Goal: Navigation & Orientation: Find specific page/section

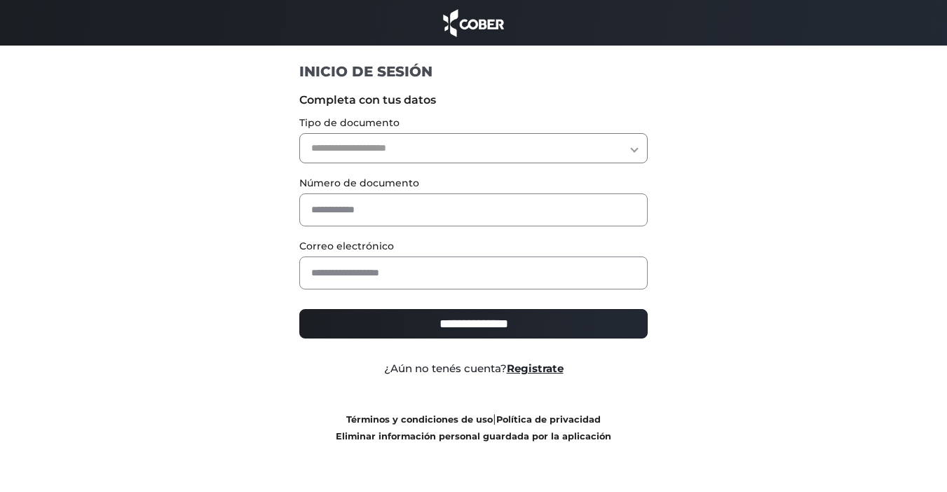
click at [466, 147] on select "**********" at bounding box center [473, 148] width 348 height 30
select select "***"
click at [299, 133] on select "**********" at bounding box center [473, 148] width 348 height 30
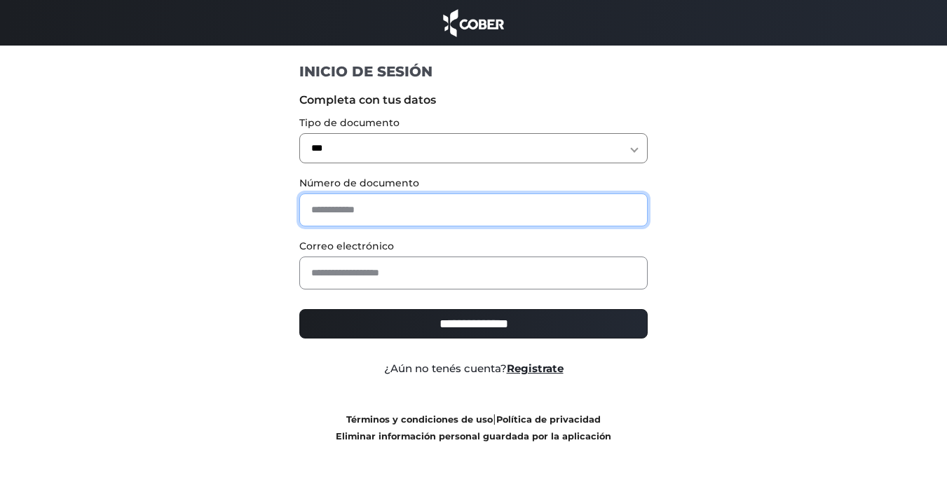
click at [418, 222] on input "text" at bounding box center [473, 209] width 348 height 33
type input "********"
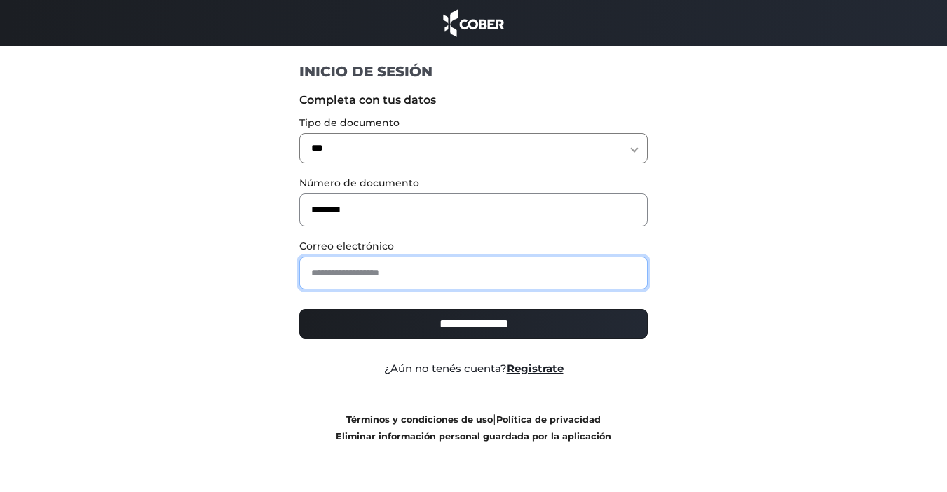
click at [416, 274] on input "email" at bounding box center [473, 273] width 348 height 33
type input "**********"
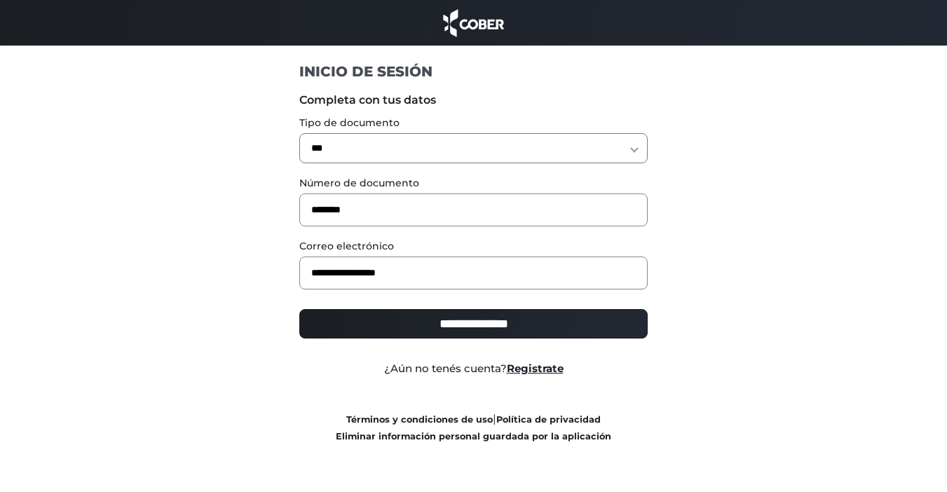
click at [468, 322] on input "**********" at bounding box center [473, 323] width 348 height 29
type input "**********"
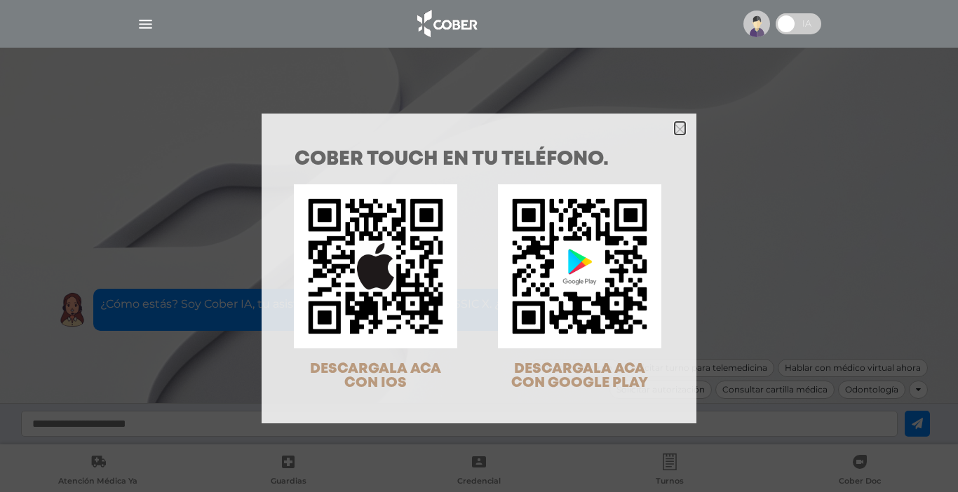
click at [674, 130] on polygon "Close" at bounding box center [679, 129] width 11 height 11
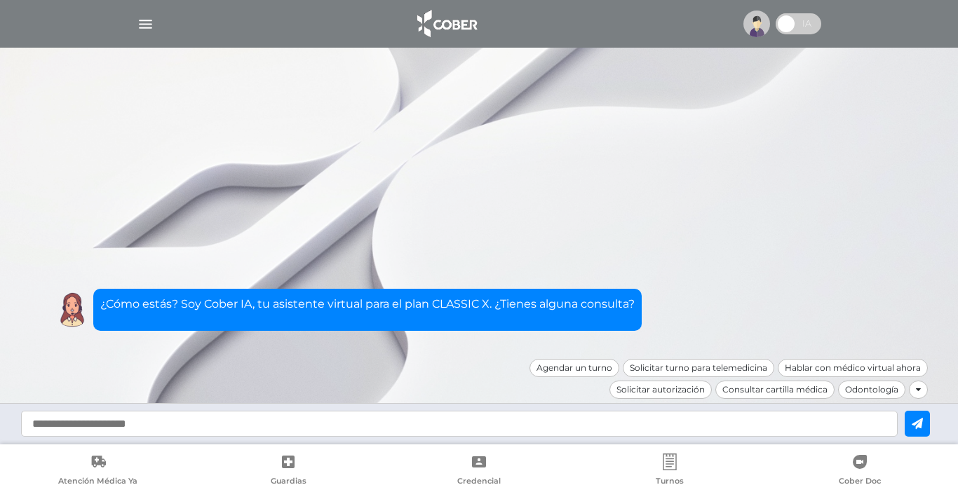
click at [130, 24] on div at bounding box center [479, 24] width 718 height 34
click at [146, 23] on img "button" at bounding box center [146, 24] width 18 height 18
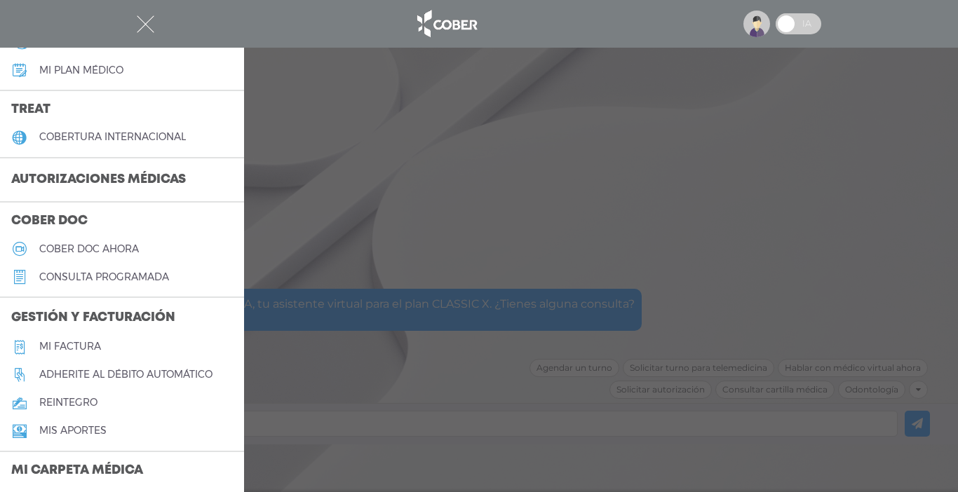
scroll to position [280, 0]
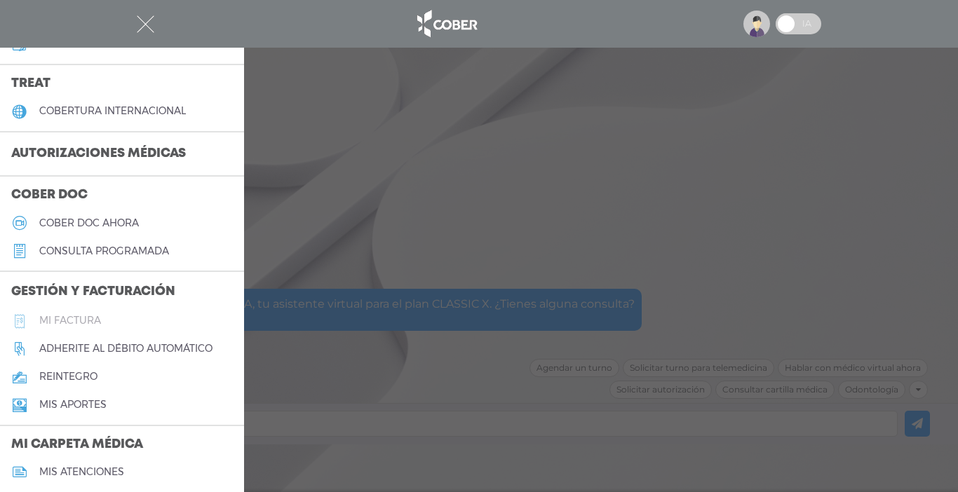
click at [72, 321] on h5 "Mi factura" at bounding box center [70, 321] width 62 height 12
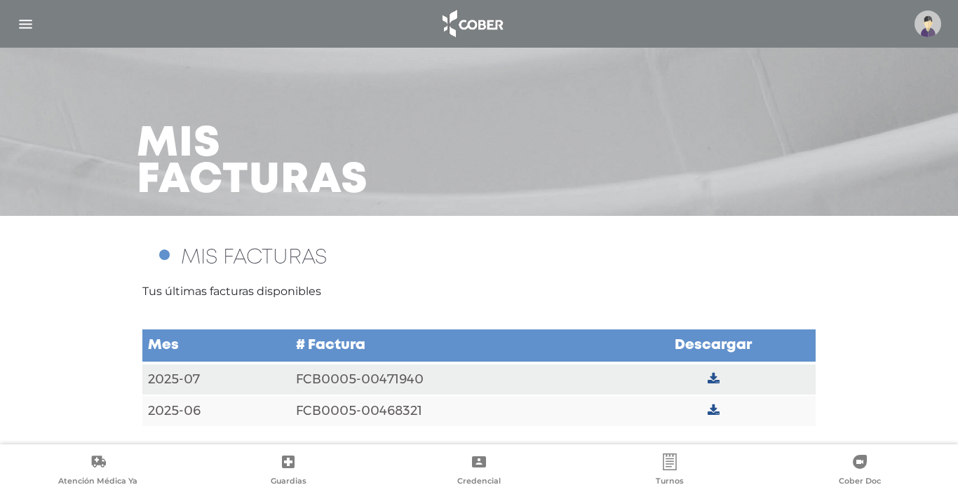
click at [22, 26] on img "button" at bounding box center [26, 24] width 18 height 18
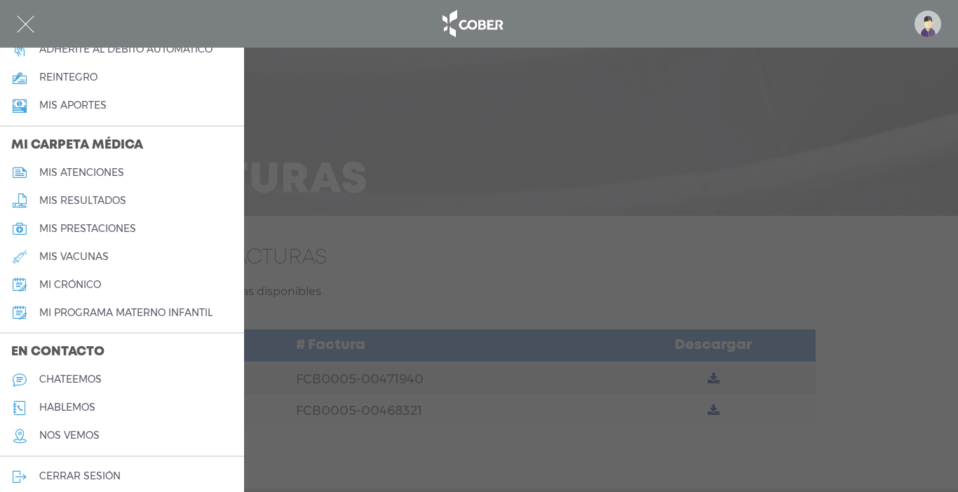
scroll to position [590, 0]
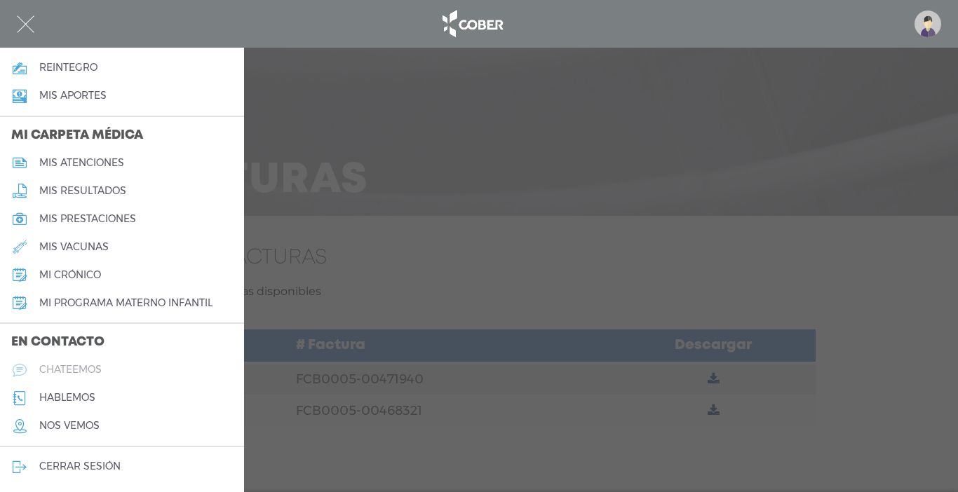
click at [77, 374] on h5 "chateemos" at bounding box center [70, 370] width 62 height 12
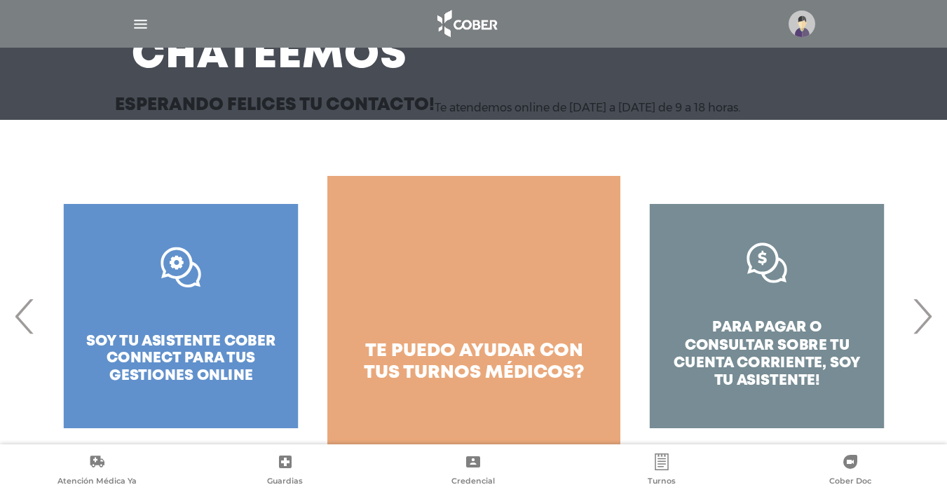
scroll to position [137, 0]
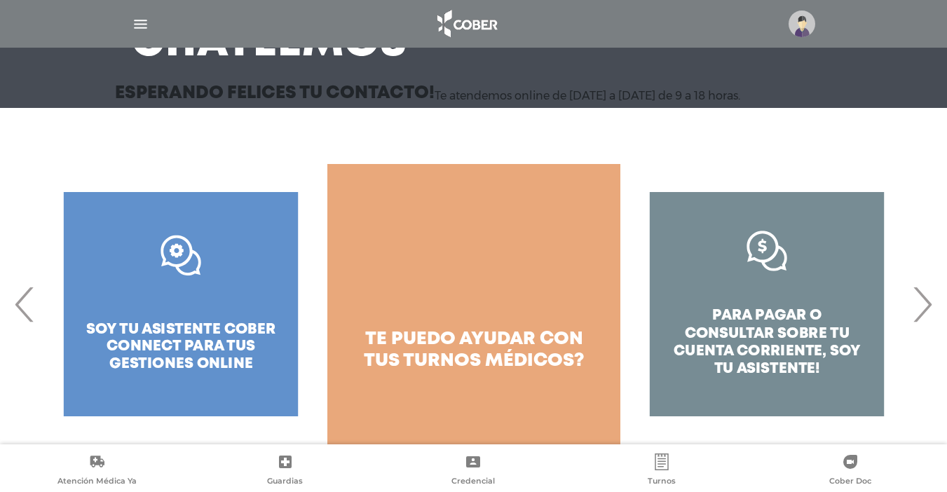
click at [845, 315] on div "para pagar o consultar sobre tu cuenta corriente, soy tu asistente!" at bounding box center [766, 304] width 293 height 280
click at [770, 305] on div "para pagar o consultar sobre tu cuenta corriente, soy tu asistente!" at bounding box center [766, 304] width 293 height 280
click at [751, 247] on div "para pagar o consultar sobre tu cuenta corriente, soy tu asistente!" at bounding box center [766, 304] width 293 height 280
click at [776, 281] on div "para pagar o consultar sobre tu cuenta corriente, soy tu asistente!" at bounding box center [766, 304] width 293 height 280
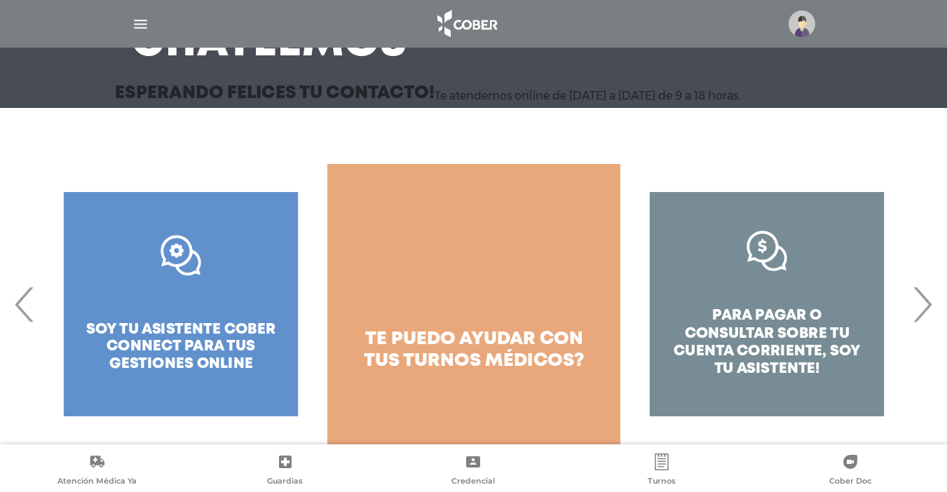
click at [776, 281] on div "para pagar o consultar sobre tu cuenta corriente, soy tu asistente!" at bounding box center [766, 304] width 293 height 280
click at [765, 355] on div "para pagar o consultar sobre tu cuenta corriente, soy tu asistente!" at bounding box center [766, 304] width 293 height 280
drag, startPoint x: 765, startPoint y: 355, endPoint x: 784, endPoint y: 377, distance: 29.8
click at [784, 377] on div "para pagar o consultar sobre tu cuenta corriente, soy tu asistente!" at bounding box center [766, 304] width 293 height 280
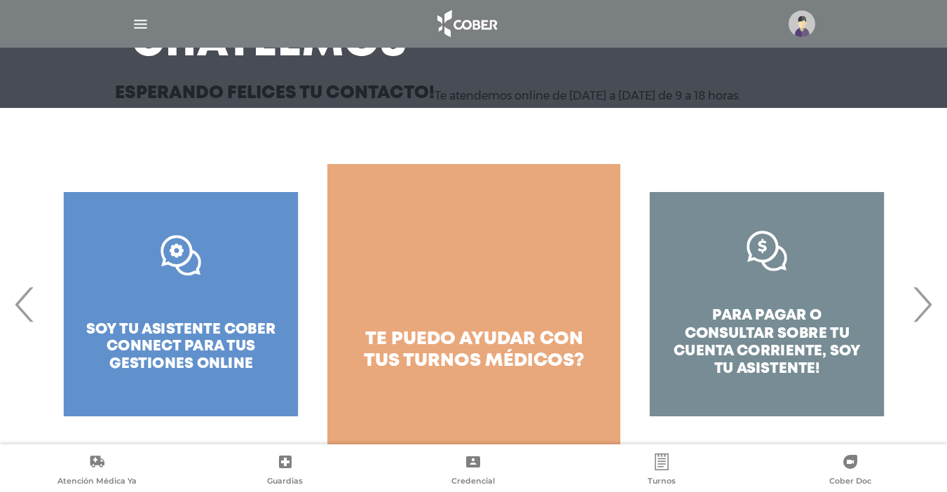
click at [918, 308] on span "›" at bounding box center [921, 304] width 27 height 76
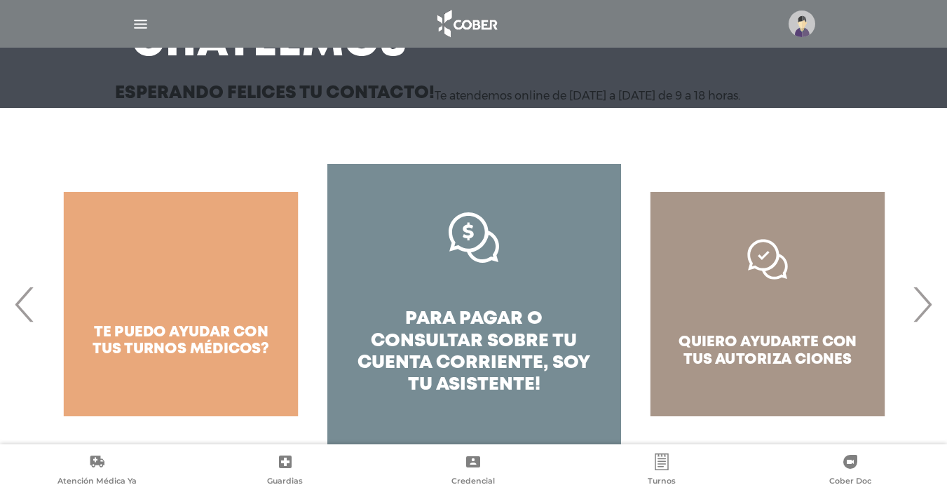
click at [918, 308] on span "›" at bounding box center [921, 304] width 27 height 76
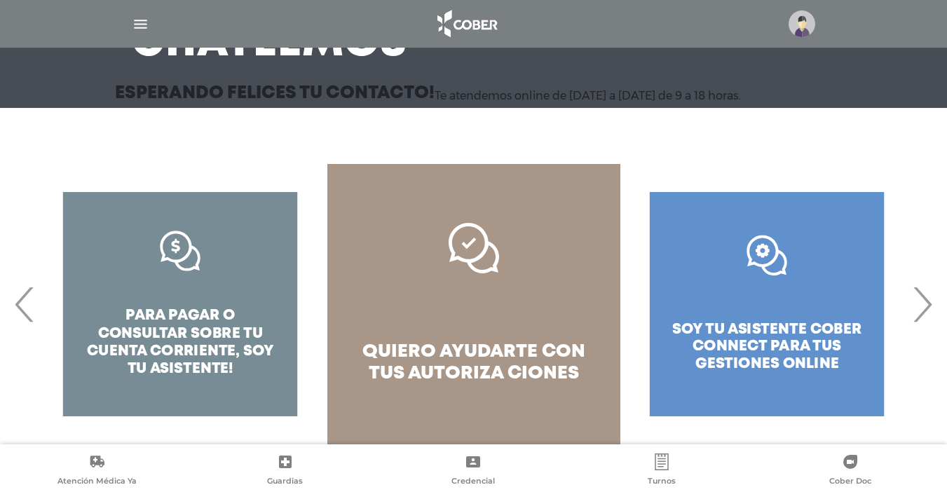
click at [918, 308] on span "›" at bounding box center [921, 304] width 27 height 76
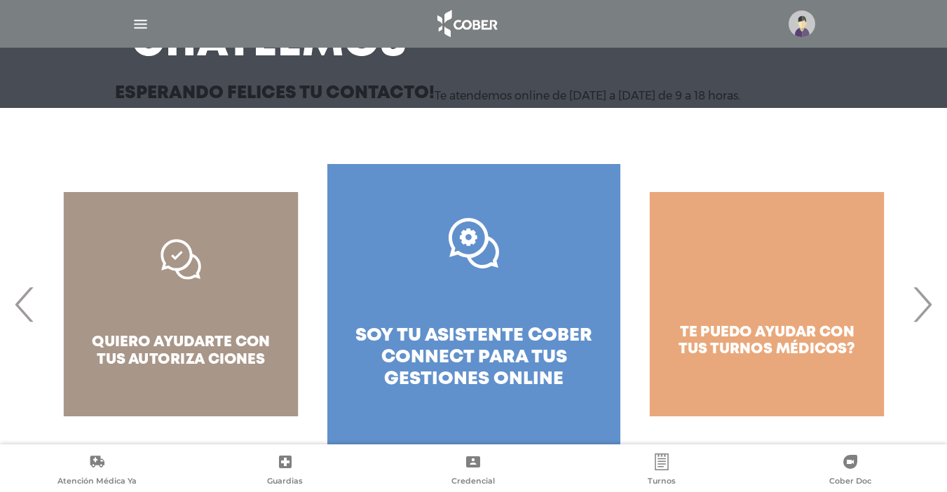
click at [918, 308] on span "›" at bounding box center [921, 304] width 27 height 76
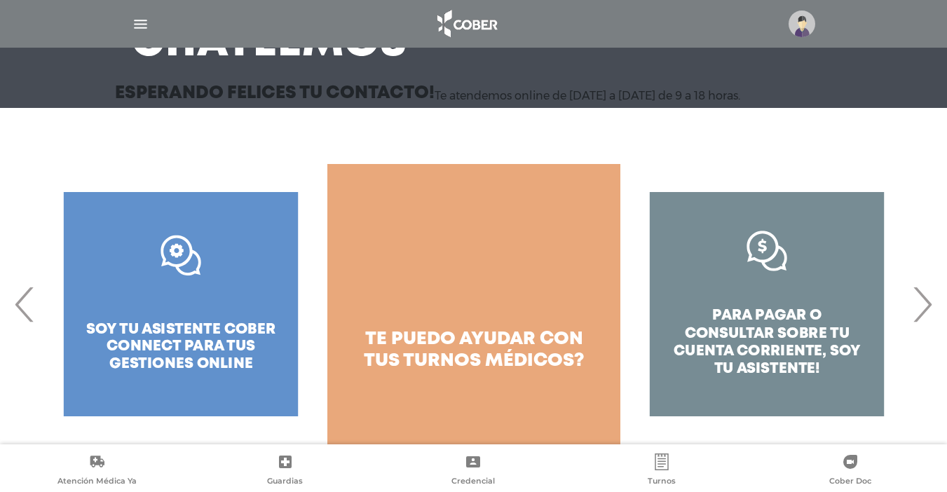
click at [918, 308] on span "›" at bounding box center [921, 304] width 27 height 76
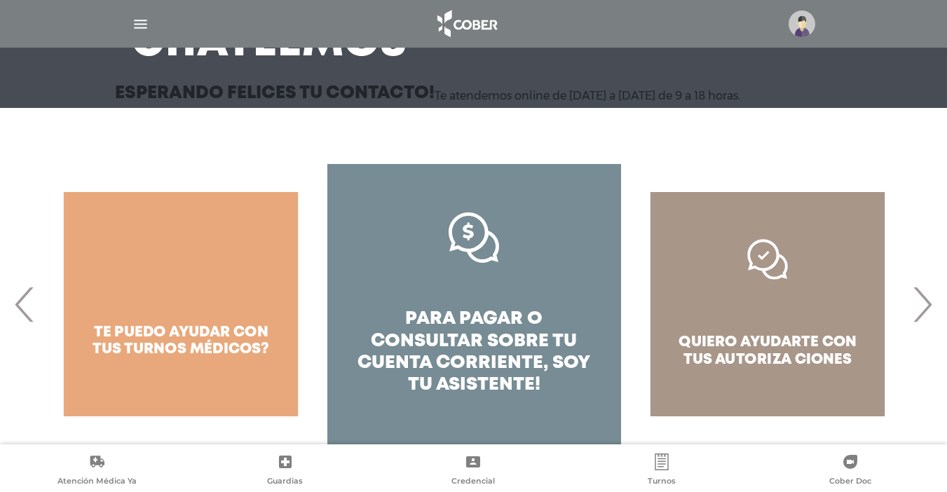
click at [551, 327] on h4 "para pagar o consultar sobre tu cuenta corriente, soy tu asistente!" at bounding box center [474, 352] width 243 height 88
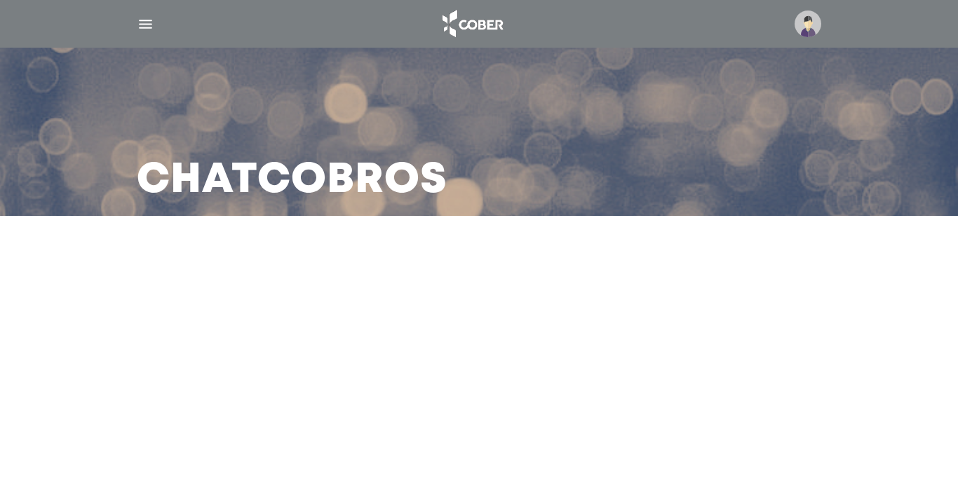
click at [370, 273] on div at bounding box center [479, 267] width 639 height 34
click at [358, 212] on div "Chat Cobros" at bounding box center [479, 132] width 718 height 168
click at [149, 26] on img "button" at bounding box center [146, 24] width 18 height 18
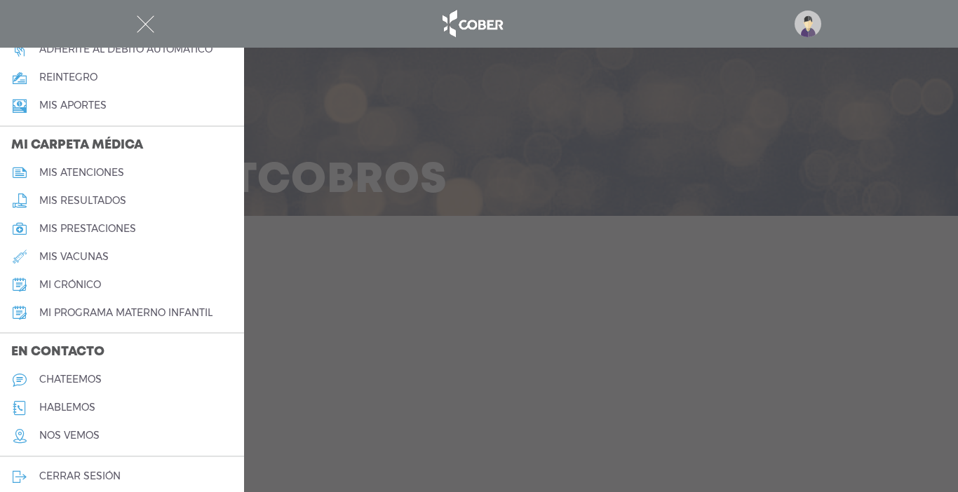
scroll to position [590, 0]
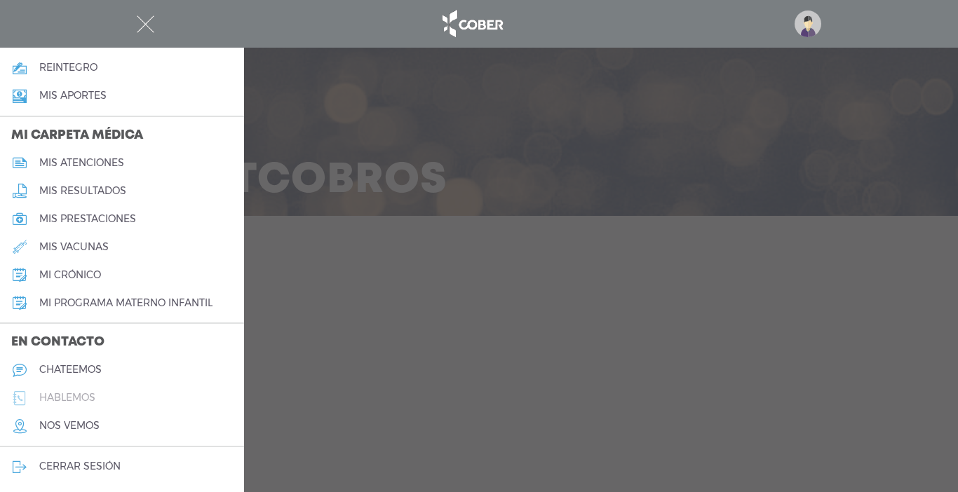
click at [77, 399] on h5 "hablemos" at bounding box center [67, 398] width 56 height 12
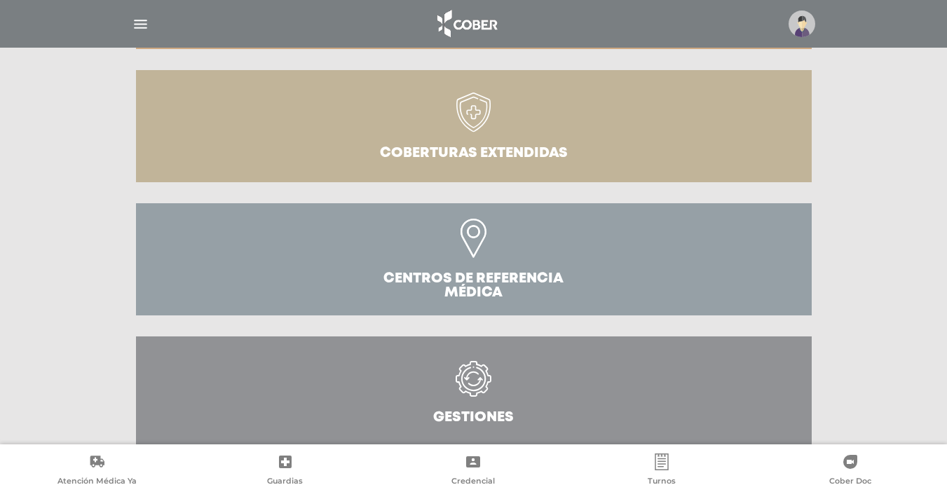
scroll to position [458, 0]
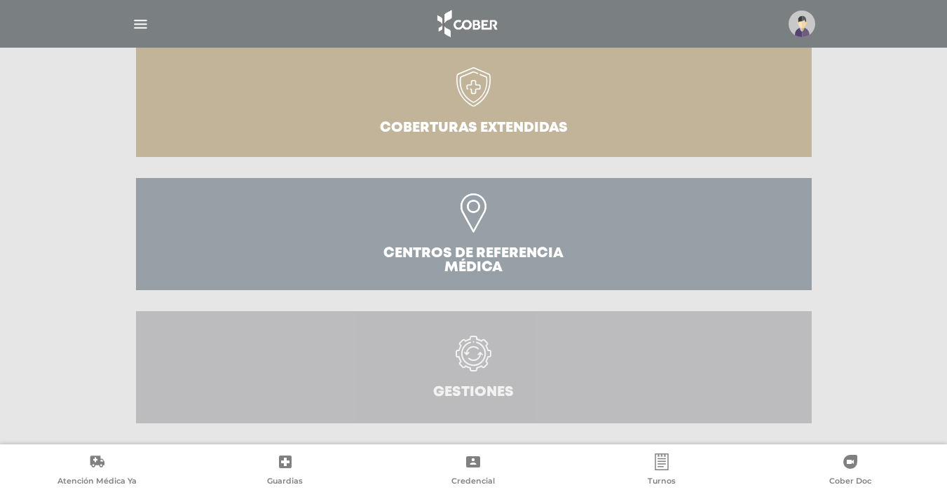
click at [468, 353] on icon at bounding box center [471, 350] width 15 height 9
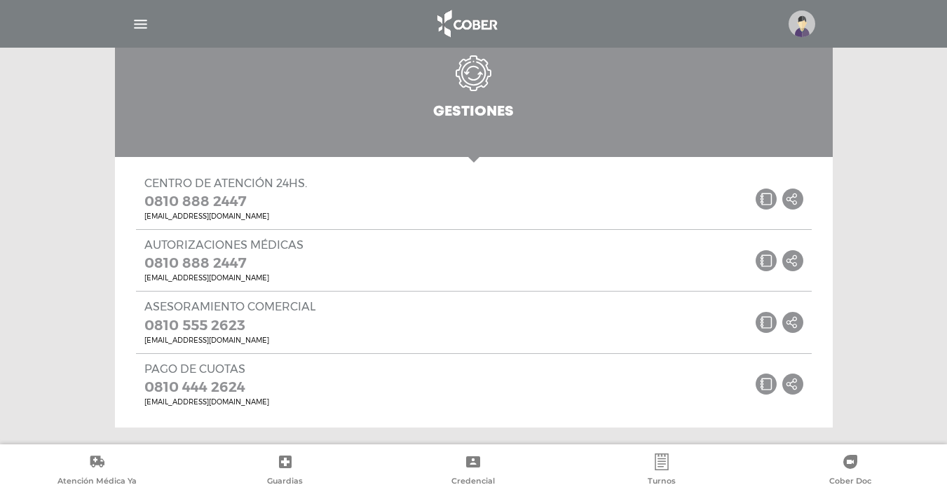
scroll to position [757, 0]
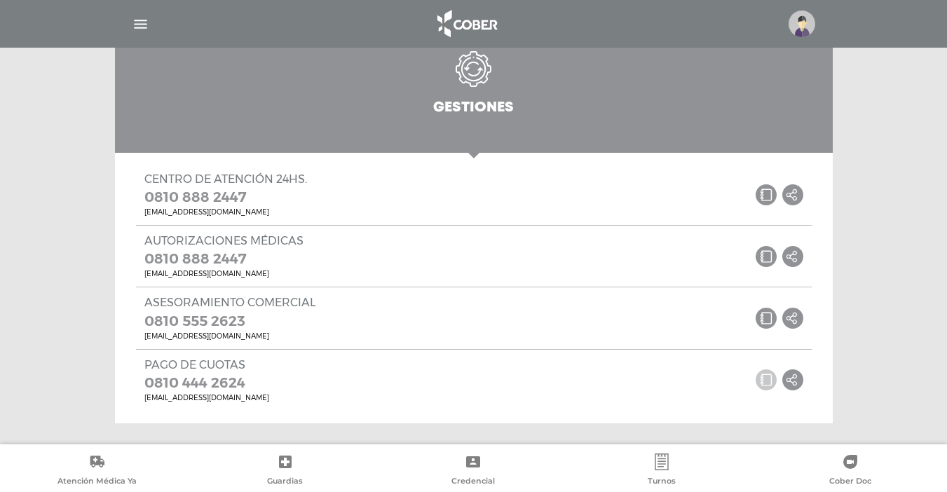
click at [767, 381] on icon at bounding box center [766, 379] width 21 height 21
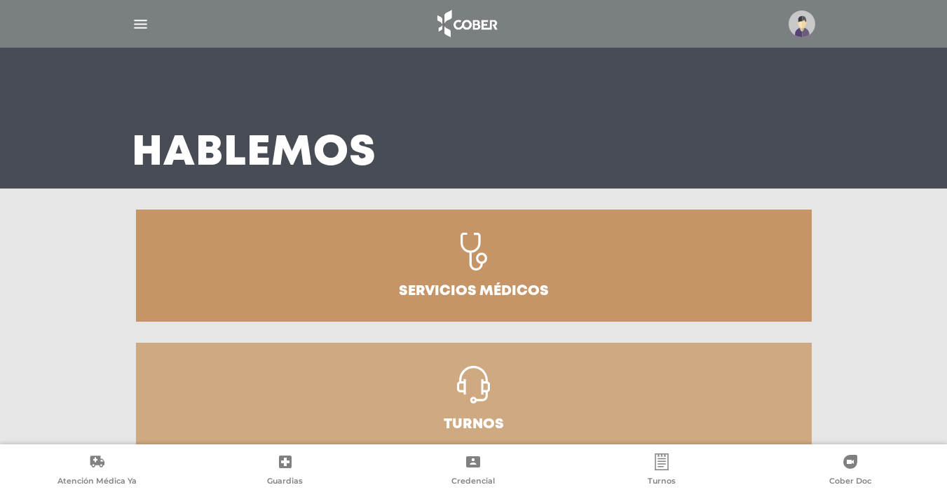
scroll to position [0, 0]
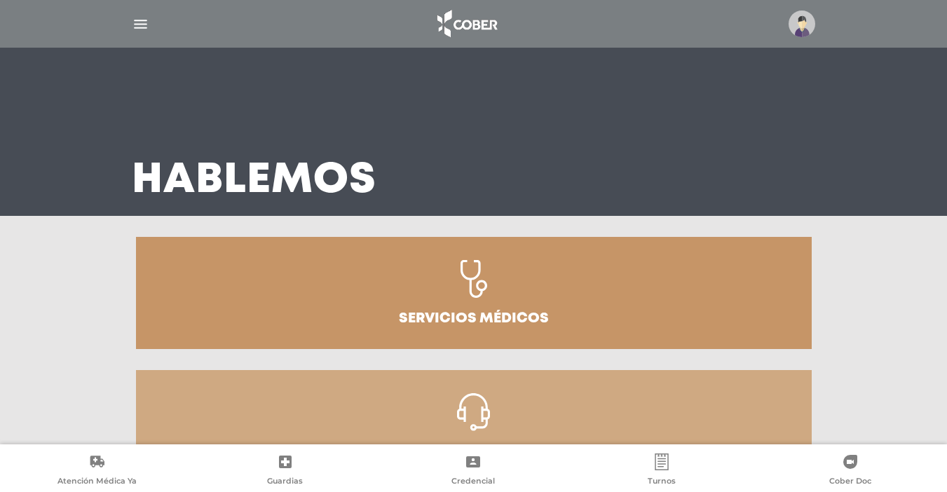
click at [144, 28] on img "button" at bounding box center [141, 24] width 18 height 18
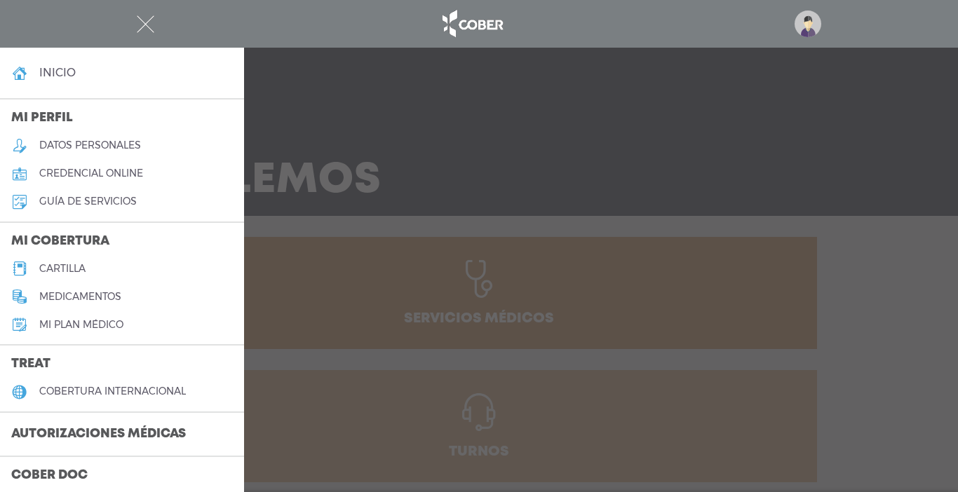
click at [111, 145] on h5 "datos personales" at bounding box center [90, 145] width 102 height 12
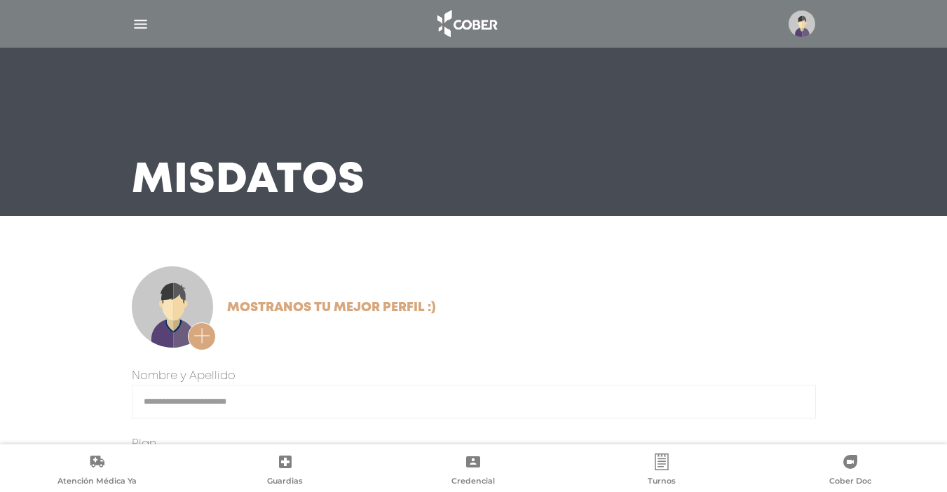
click at [466, 479] on span "Credencial" at bounding box center [472, 482] width 43 height 13
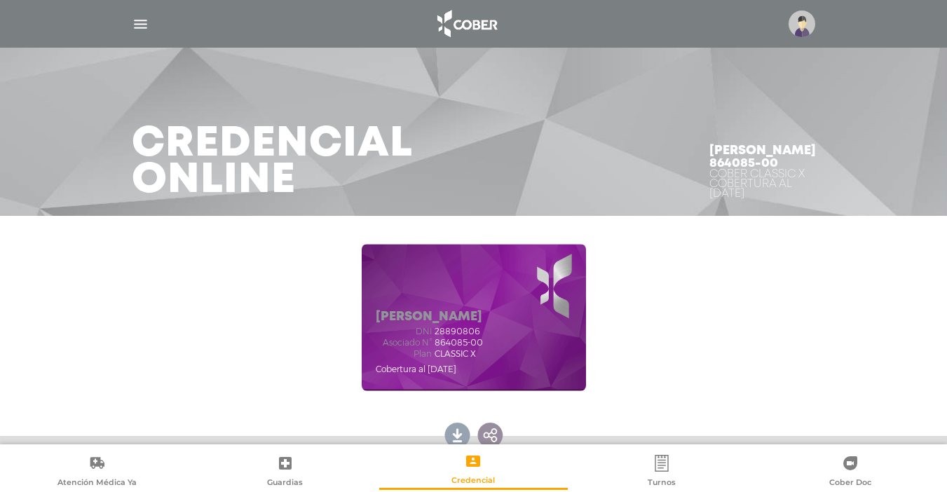
click at [805, 20] on img at bounding box center [802, 24] width 27 height 27
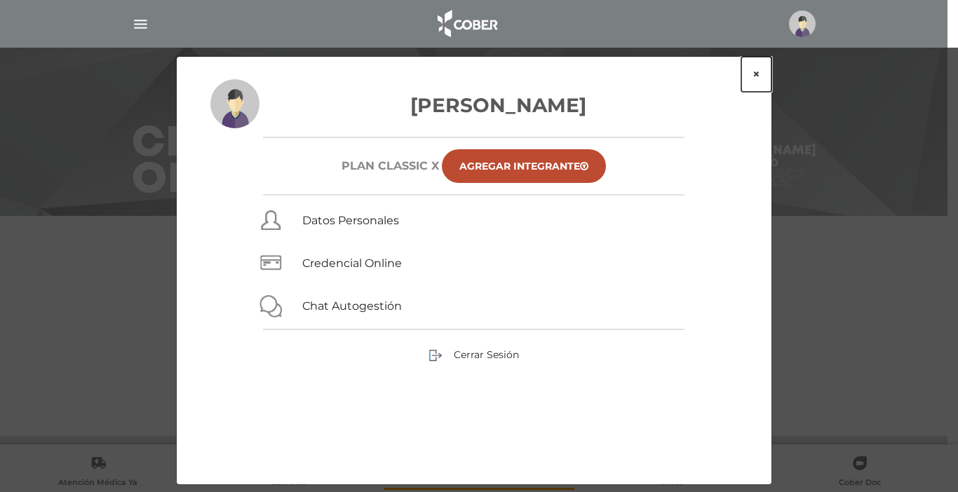
click at [754, 76] on button "×" at bounding box center [756, 74] width 30 height 35
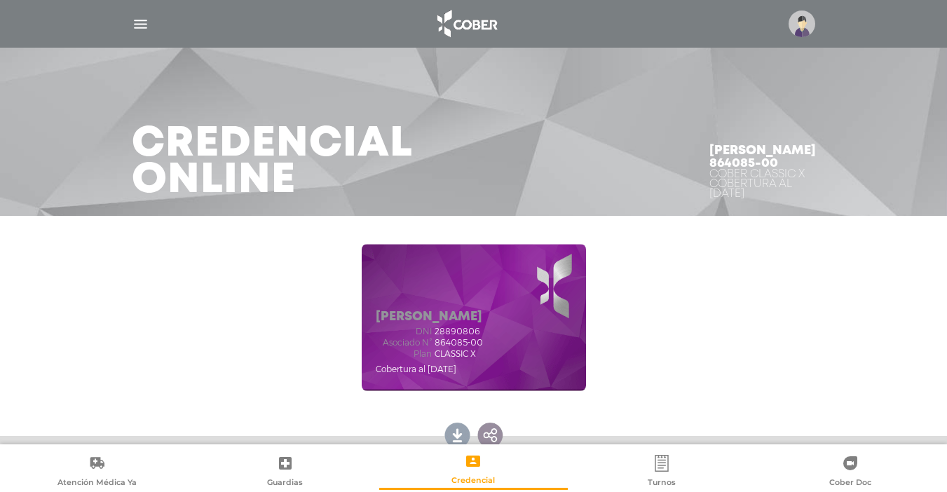
click at [134, 25] on img "button" at bounding box center [141, 24] width 18 height 18
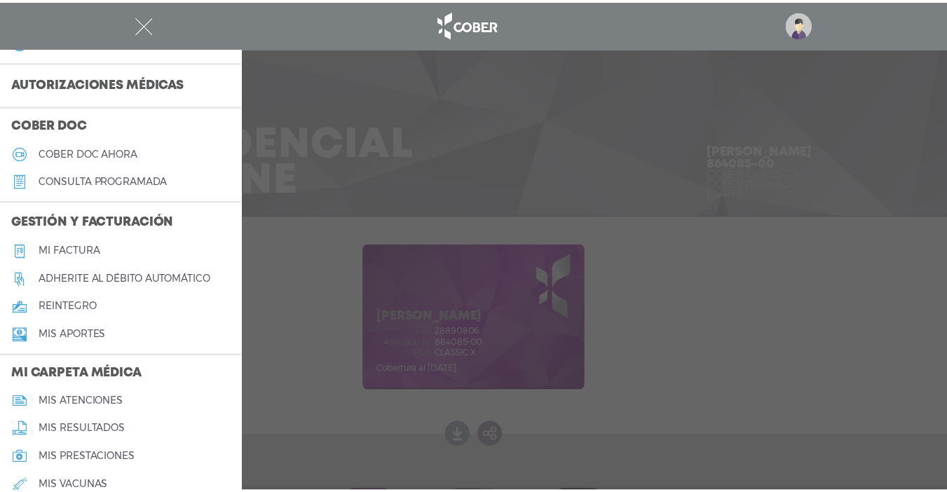
scroll to position [491, 0]
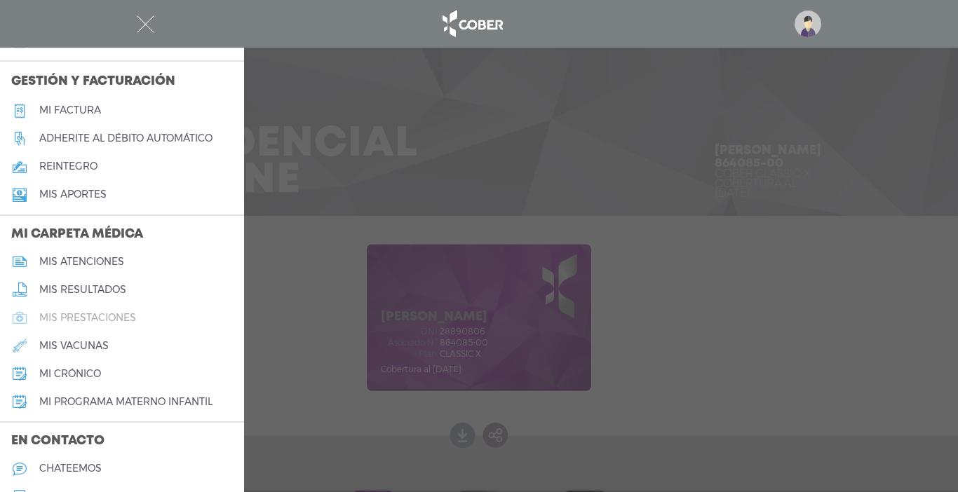
click at [108, 322] on h5 "mis prestaciones" at bounding box center [87, 318] width 97 height 12
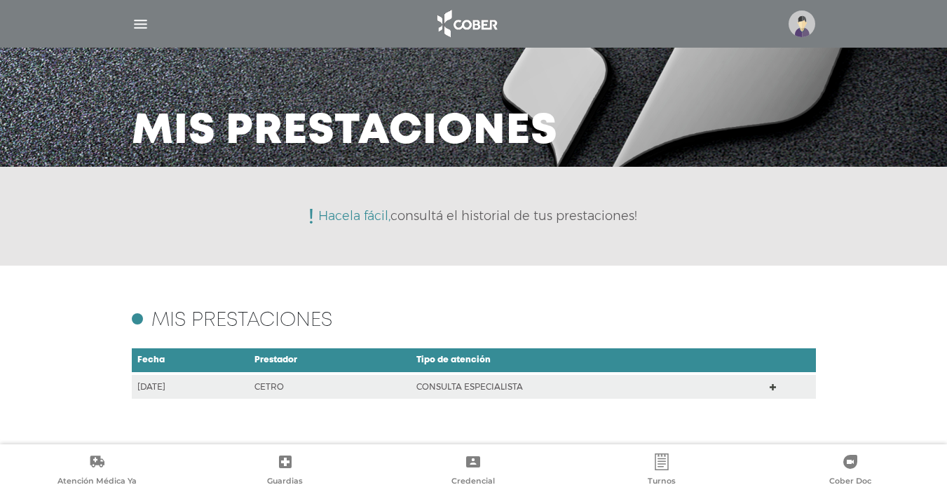
scroll to position [64, 0]
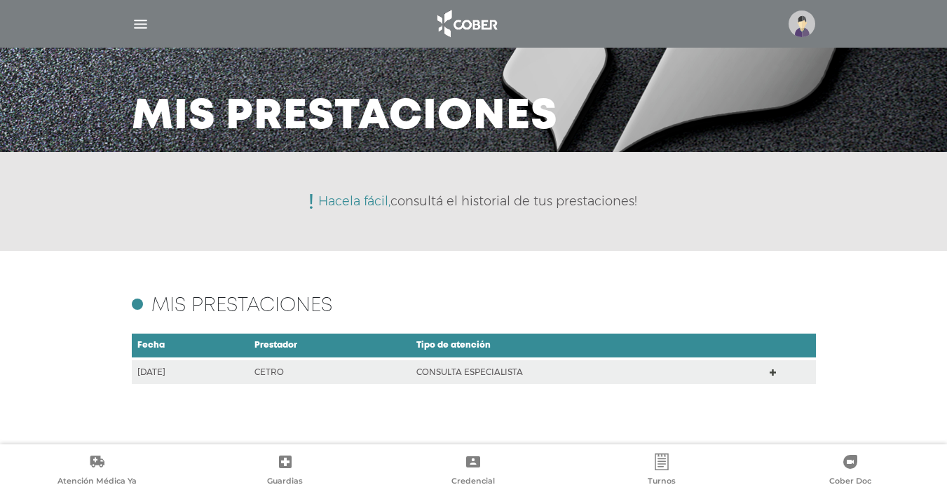
click at [309, 369] on td "CETRO" at bounding box center [330, 372] width 162 height 26
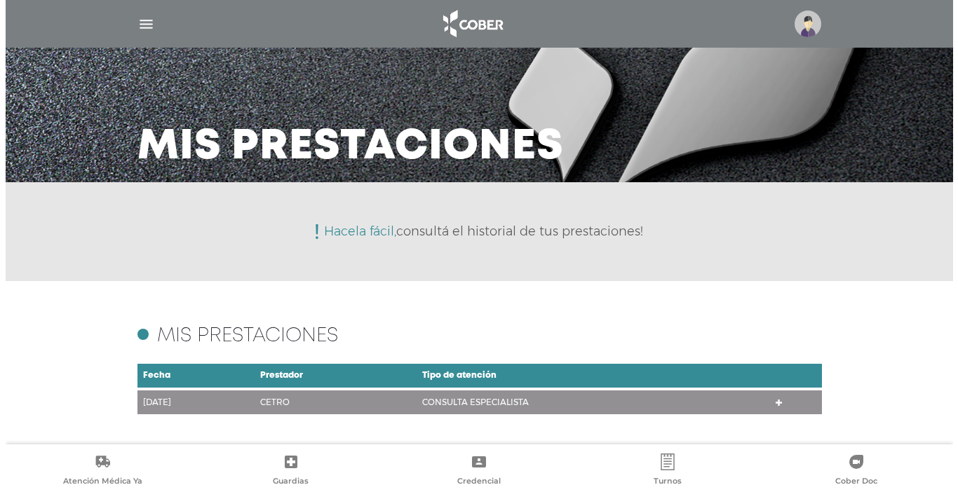
scroll to position [33, 0]
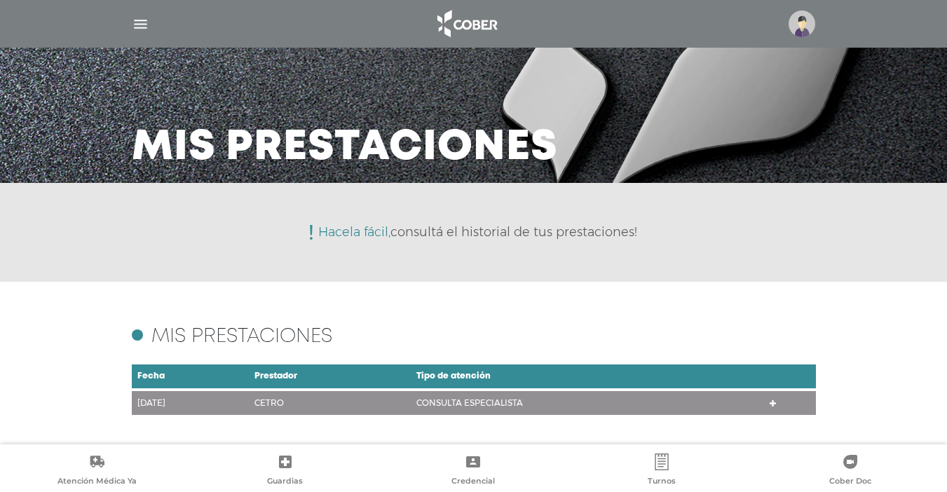
click at [132, 27] on img "button" at bounding box center [141, 24] width 18 height 18
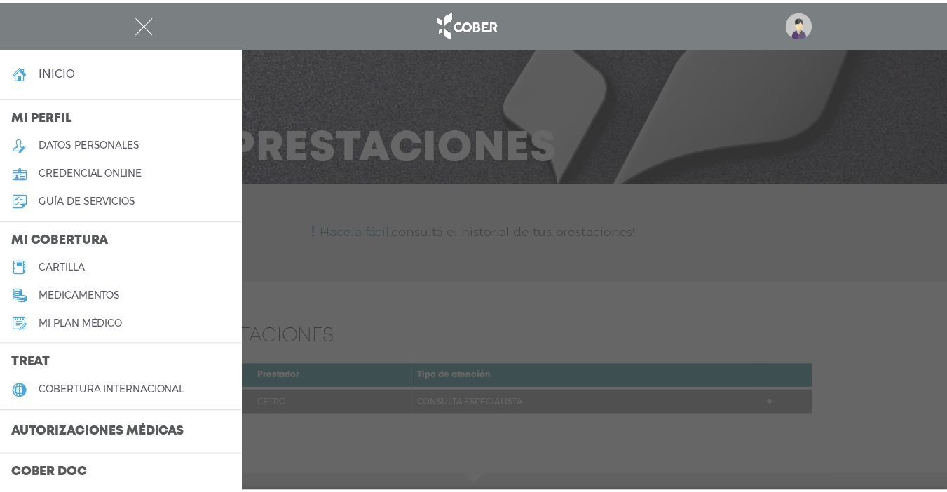
scroll to position [0, 0]
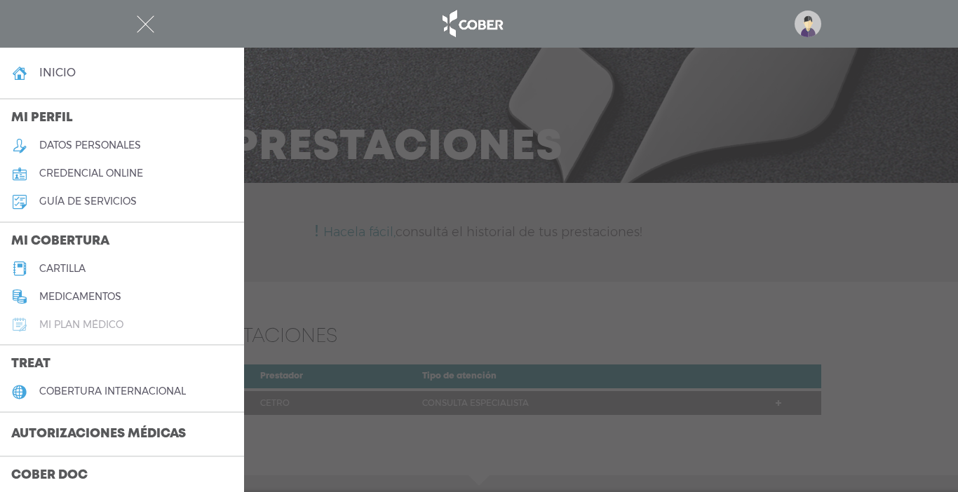
click at [79, 327] on h5 "Mi plan médico" at bounding box center [81, 325] width 84 height 12
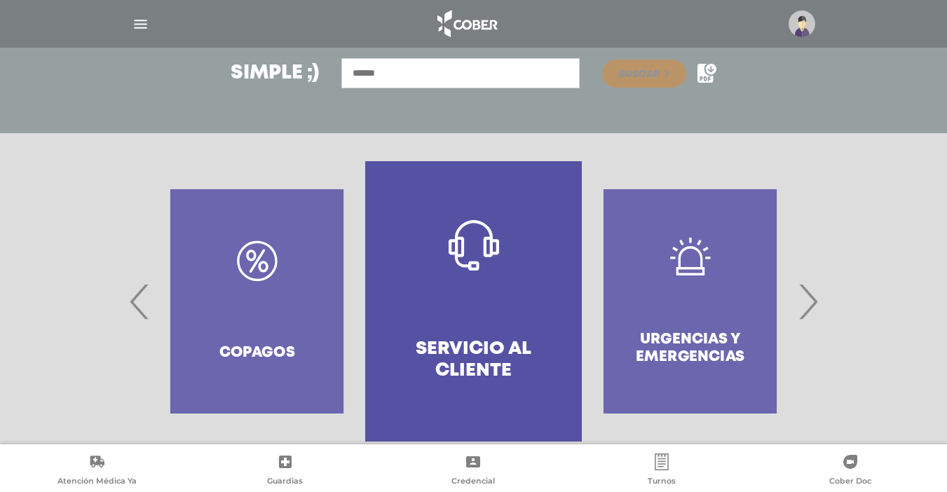
scroll to position [210, 0]
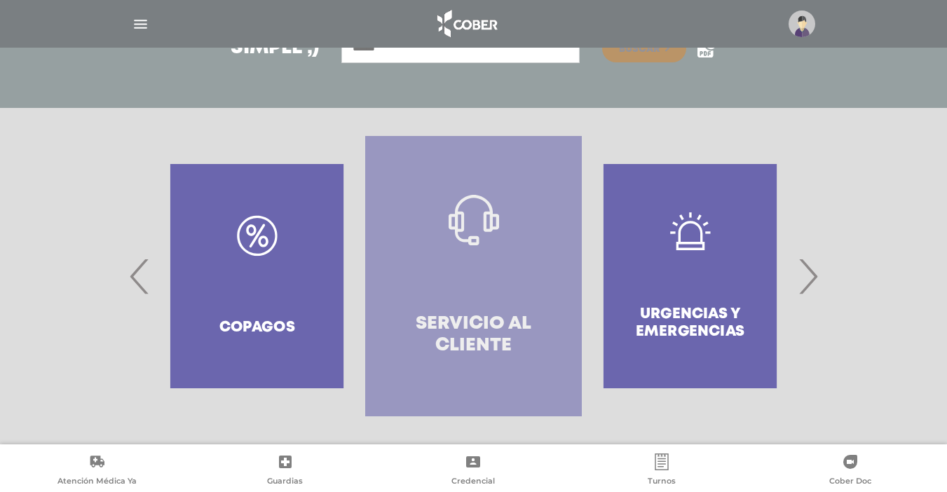
click at [408, 305] on link "Servicio al Cliente" at bounding box center [473, 276] width 217 height 280
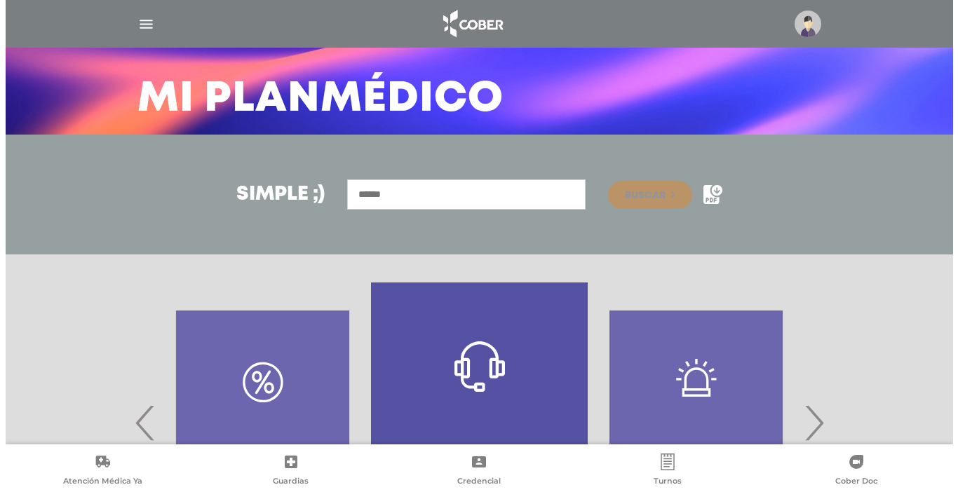
scroll to position [0, 0]
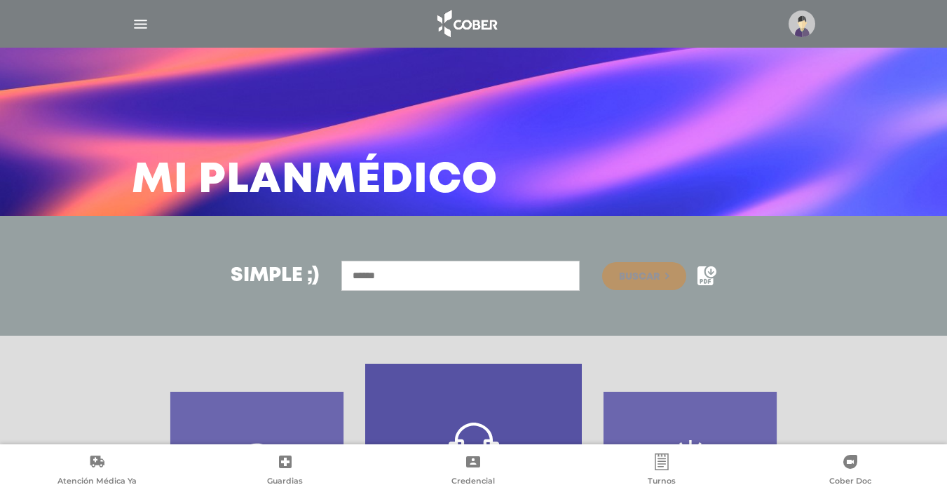
click at [135, 22] on img "button" at bounding box center [141, 24] width 18 height 18
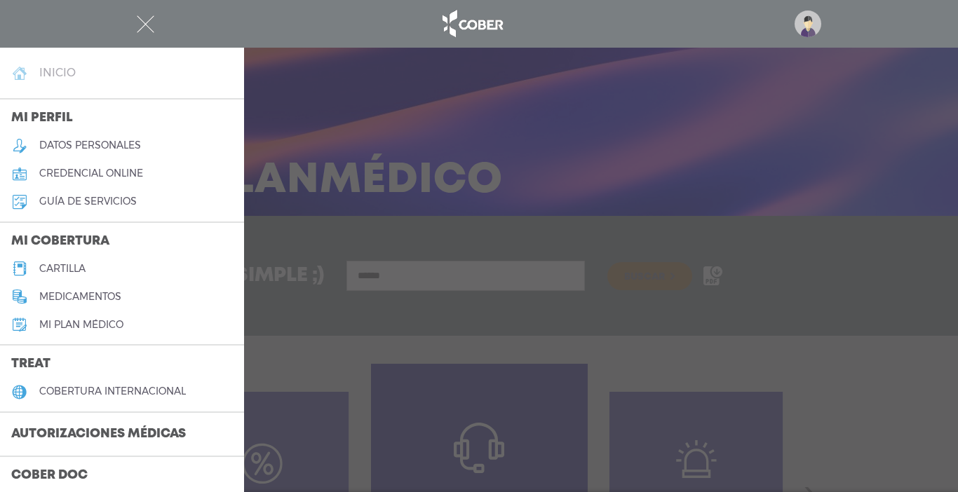
click at [67, 74] on h4 "inicio" at bounding box center [57, 72] width 36 height 13
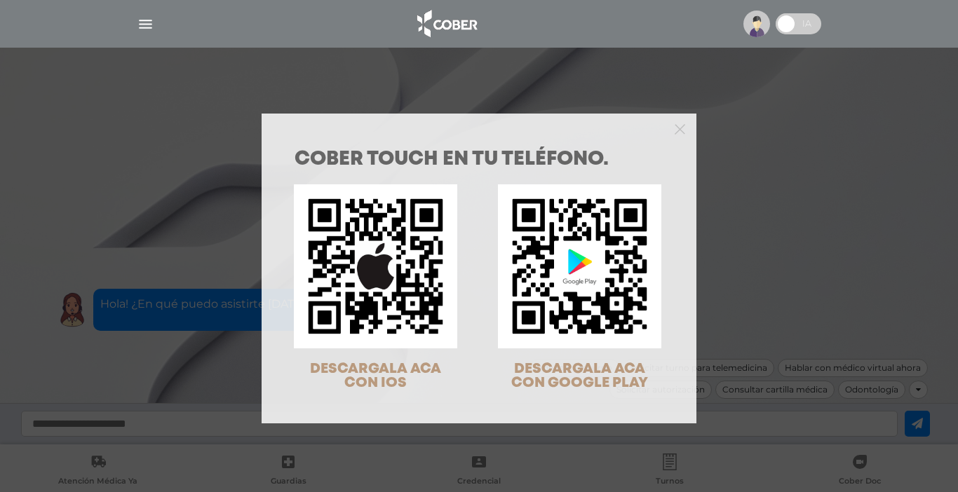
click at [686, 139] on div at bounding box center [478, 128] width 435 height 28
click at [674, 130] on polygon "Close" at bounding box center [679, 129] width 11 height 11
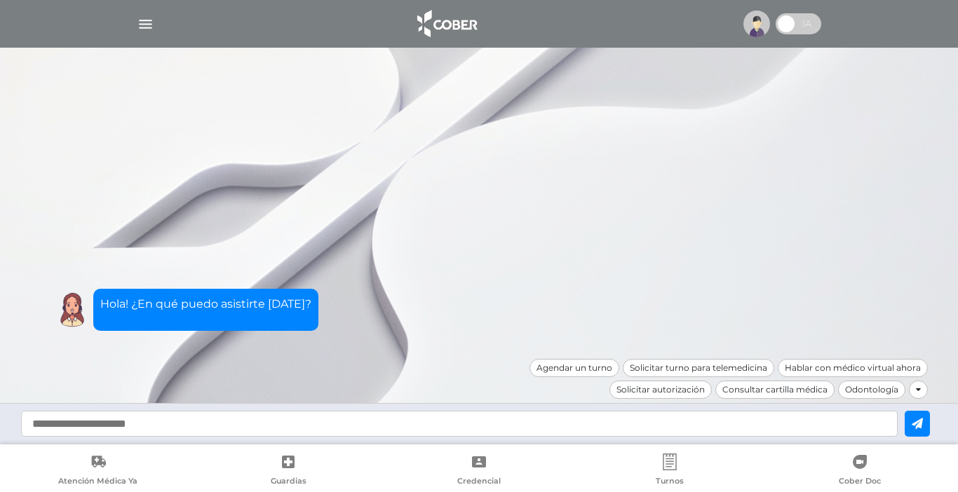
click at [917, 388] on icon at bounding box center [918, 390] width 5 height 8
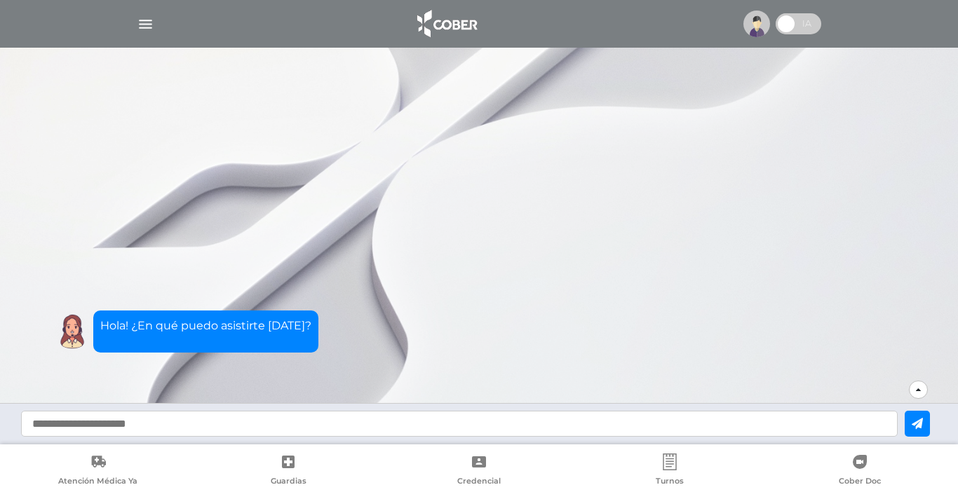
click at [377, 416] on input "text" at bounding box center [459, 424] width 876 height 26
type input "*"
type input "**********"
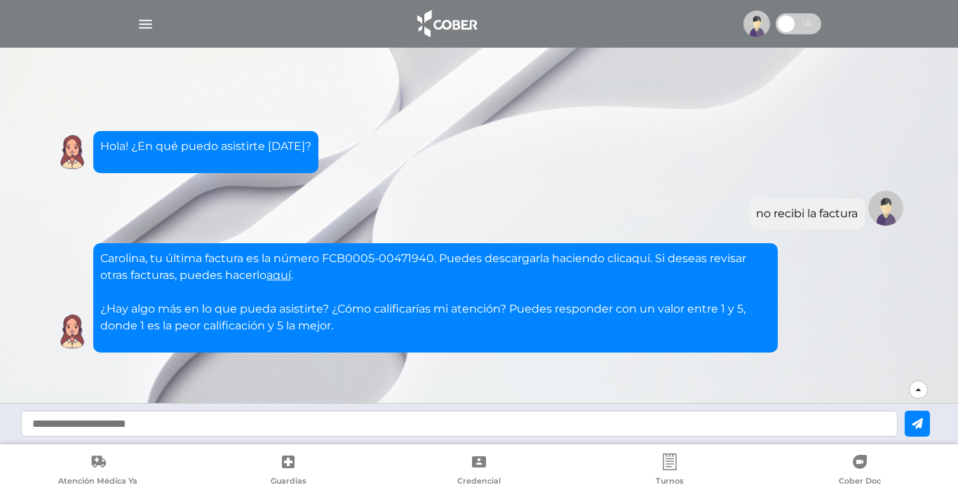
click at [643, 258] on link "aquí" at bounding box center [637, 258] width 25 height 13
click at [279, 280] on link "aquí" at bounding box center [278, 274] width 25 height 13
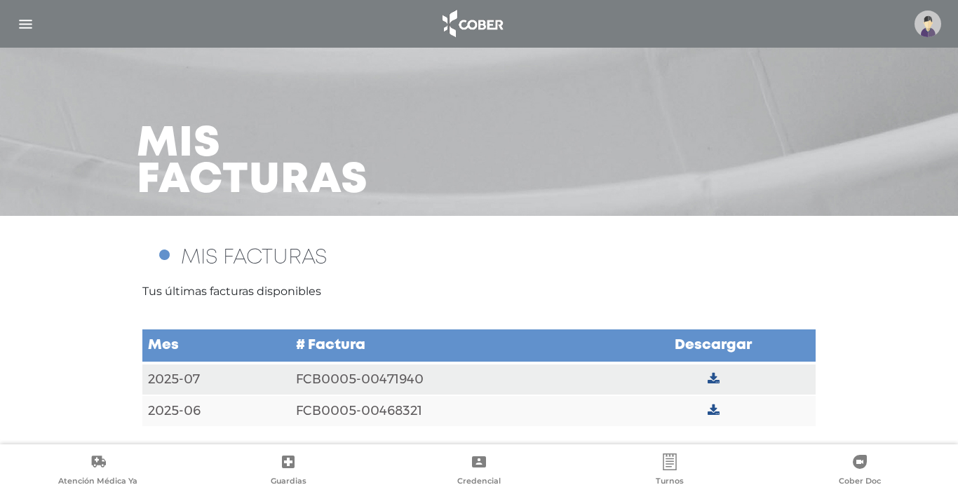
click at [32, 19] on img "button" at bounding box center [26, 24] width 18 height 18
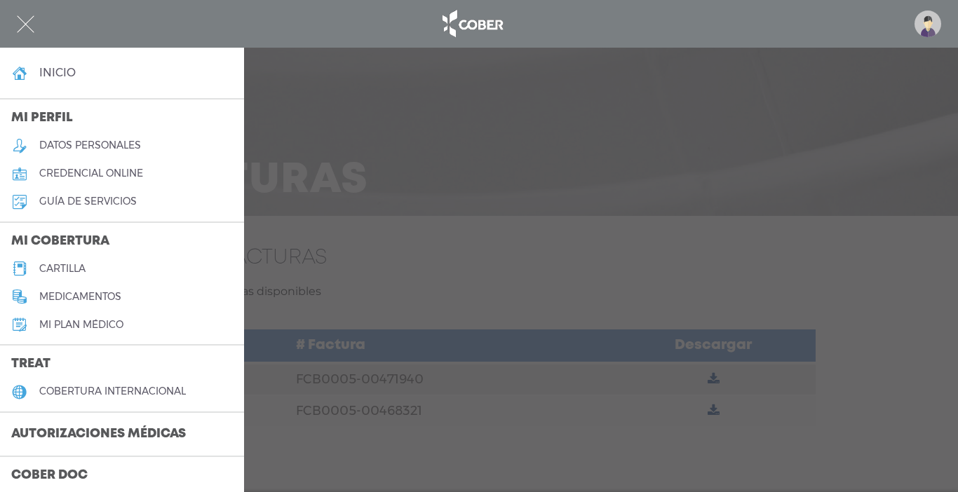
click at [32, 19] on img "button" at bounding box center [26, 24] width 18 height 18
